Goal: Transaction & Acquisition: Purchase product/service

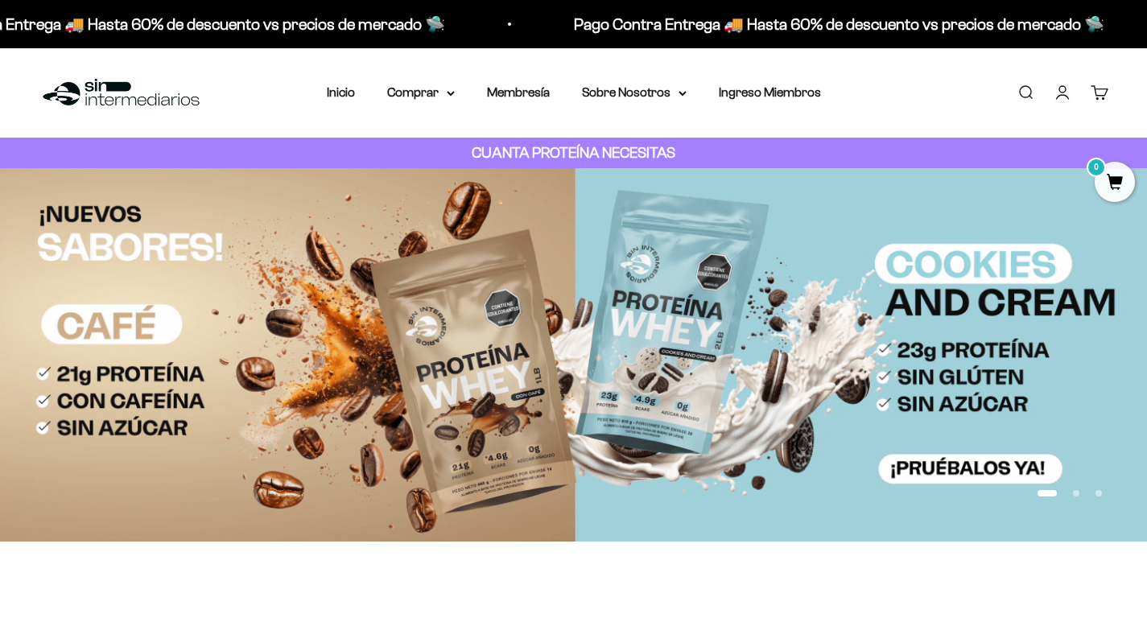
click at [1064, 95] on link "Iniciar sesión" at bounding box center [1063, 93] width 18 height 18
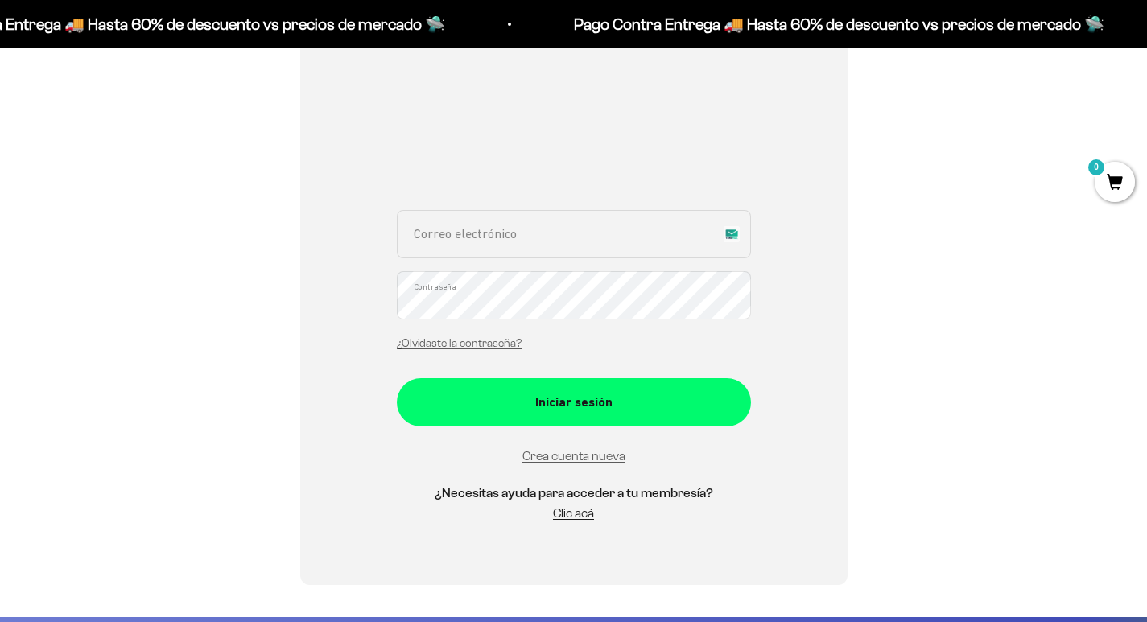
scroll to position [239, 0]
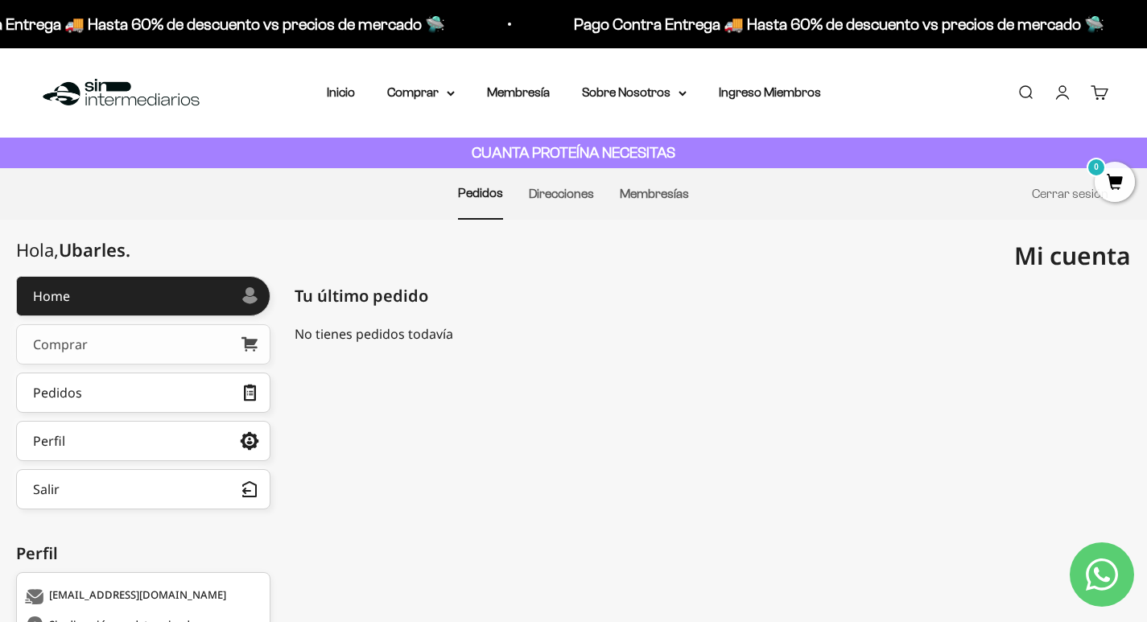
click at [216, 335] on link "Comprar" at bounding box center [143, 345] width 254 height 40
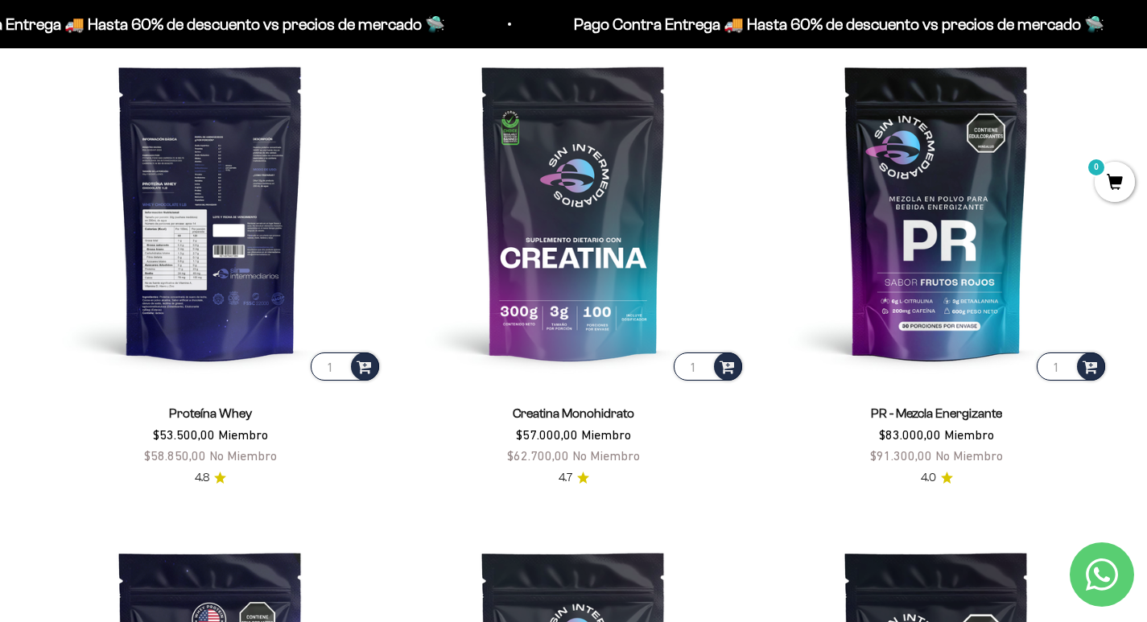
scroll to position [721, 0]
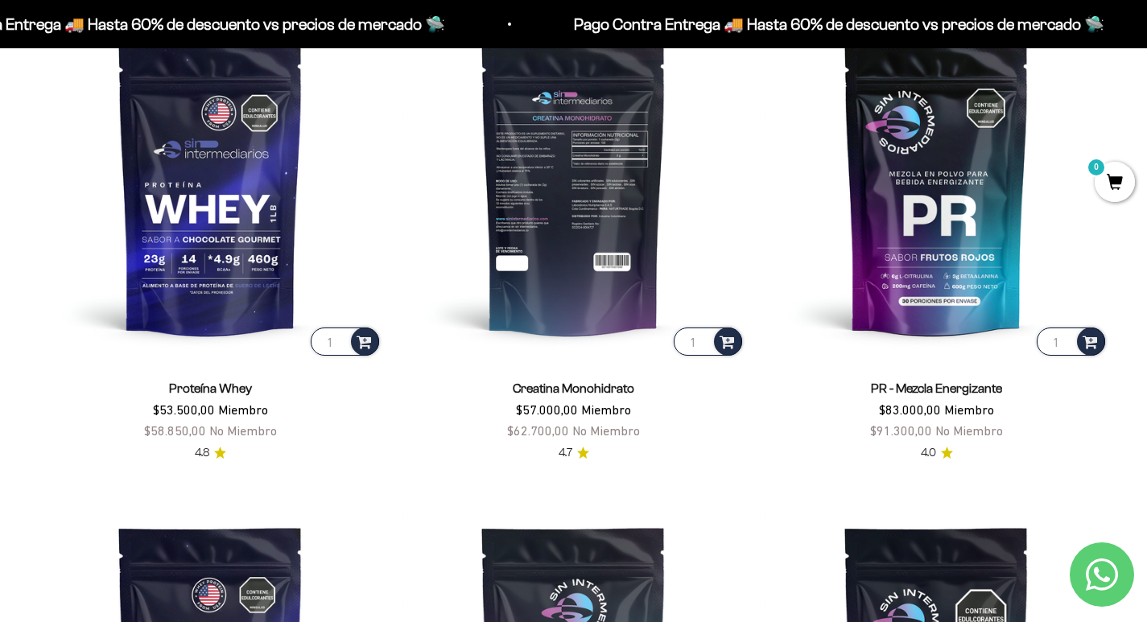
click at [689, 343] on input "1" at bounding box center [708, 342] width 68 height 28
click at [726, 345] on span at bounding box center [727, 342] width 15 height 19
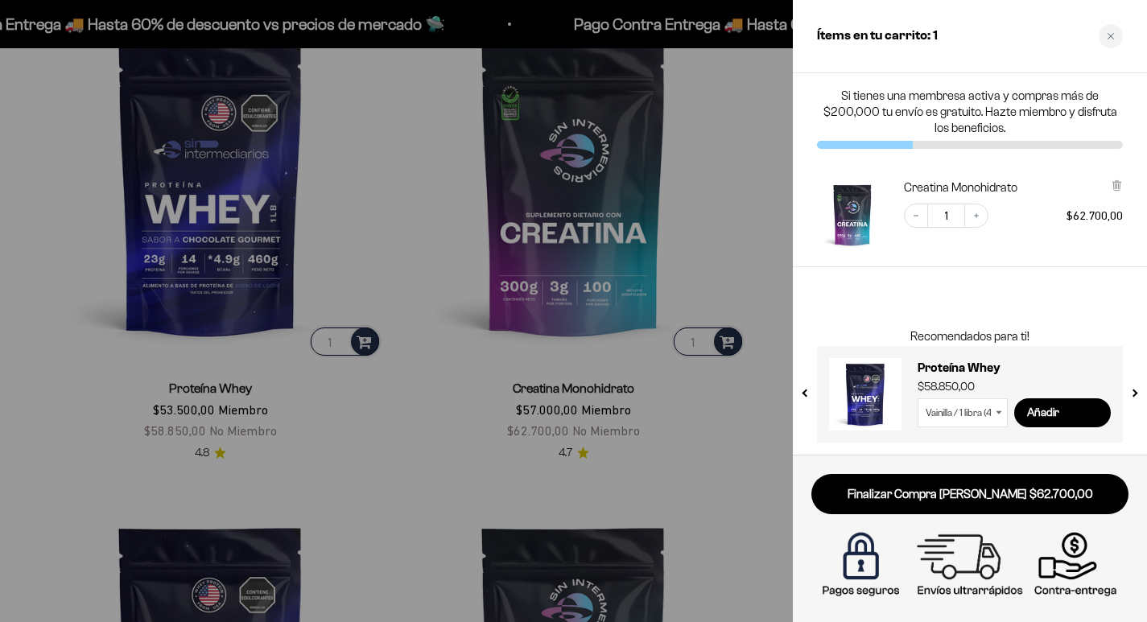
click at [1001, 412] on icon at bounding box center [999, 413] width 6 height 4
click at [998, 412] on icon at bounding box center [999, 412] width 6 height 3
click at [999, 410] on select "Vainilla / 1 libra (460g) Vainilla / 2 libras (910g) Vainilla / 5 libras (2280g…" at bounding box center [963, 413] width 90 height 29
click at [918, 399] on select "Vainilla / 1 libra (460g) Vainilla / 2 libras (910g) Vainilla / 5 libras (2280g…" at bounding box center [963, 413] width 90 height 29
click at [998, 415] on select "Vainilla / 1 libra (460g) Vainilla / 2 libras (910g) Vainilla / 5 libras (2280g…" at bounding box center [963, 413] width 90 height 29
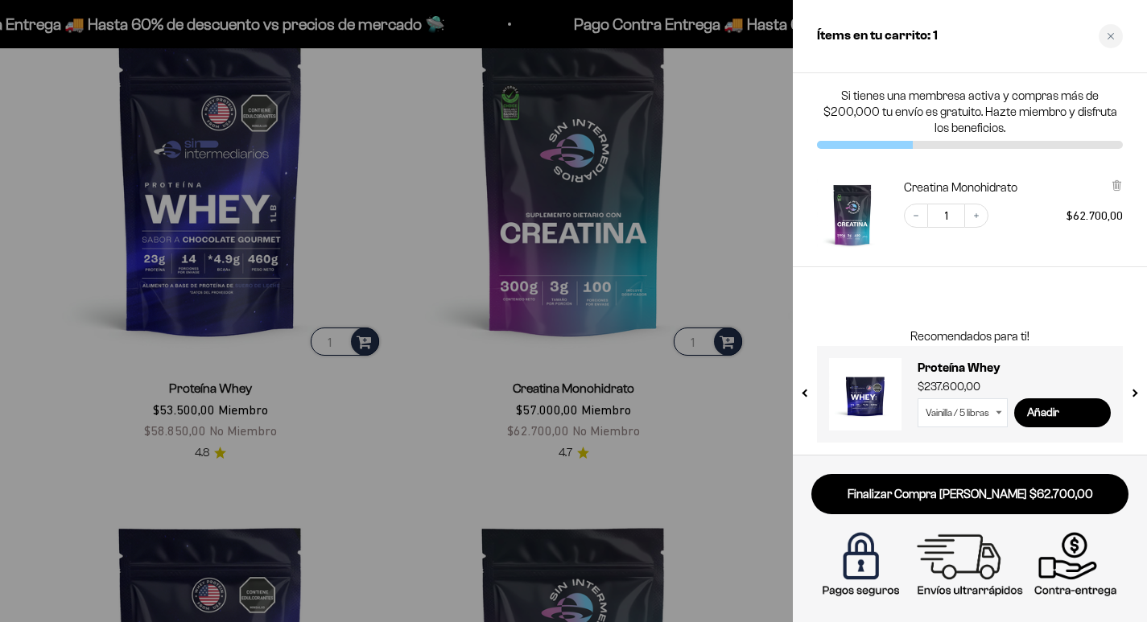
select select "42069719384273"
click at [918, 399] on select "Vainilla / 1 libra (460g) Vainilla / 2 libras (910g) Vainilla / 5 libras (2280g…" at bounding box center [963, 413] width 90 height 29
click at [998, 411] on icon at bounding box center [999, 412] width 6 height 3
click at [860, 219] on img "Creatina Monohidrato" at bounding box center [852, 215] width 71 height 71
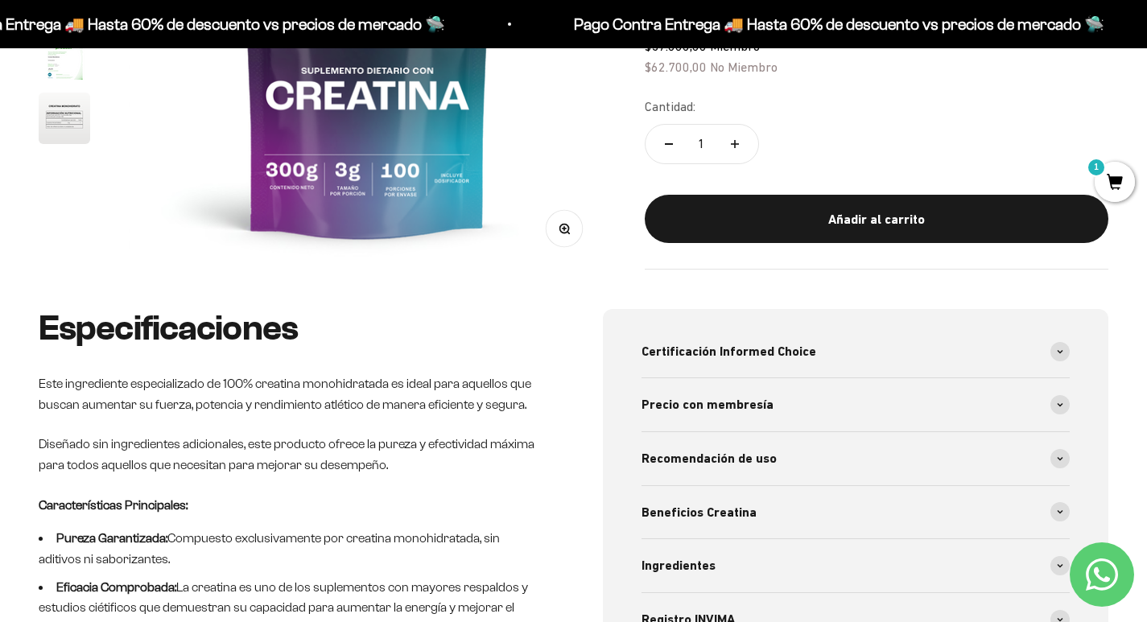
scroll to position [229, 0]
